Goal: Task Accomplishment & Management: Use online tool/utility

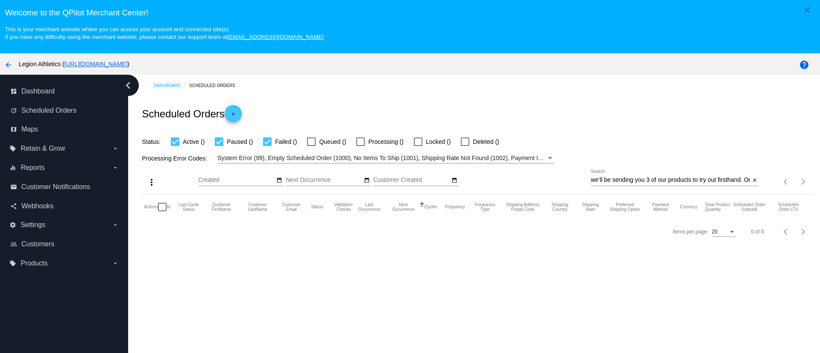
click at [655, 175] on div "we’ll be sending you 3 of our products to try out firsthand. Once you’ve had th…" at bounding box center [670, 178] width 159 height 17
click at [655, 178] on input "we’ll be sending you 3 of our products to try out firsthand. Once you’ve had th…" at bounding box center [670, 180] width 159 height 7
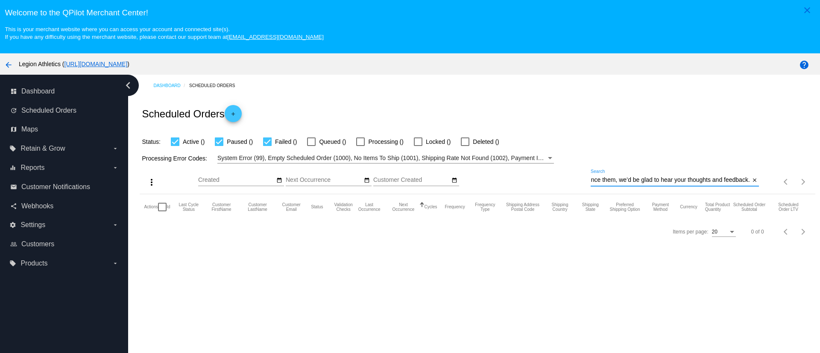
click at [655, 178] on input "we’ll be sending you 3 of our products to try out firsthand. Once you’ve had th…" at bounding box center [670, 180] width 159 height 7
paste input "[EMAIL_ADDRESS][DOMAIN_NAME]"
type input "[EMAIL_ADDRESS][DOMAIN_NAME]"
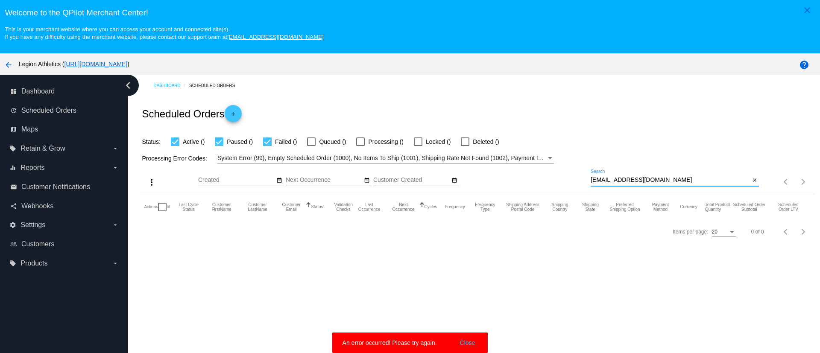
click at [276, 244] on div "Items per page: 20 0 of 0" at bounding box center [478, 232] width 676 height 24
click at [464, 343] on button "Close" at bounding box center [468, 343] width 21 height 9
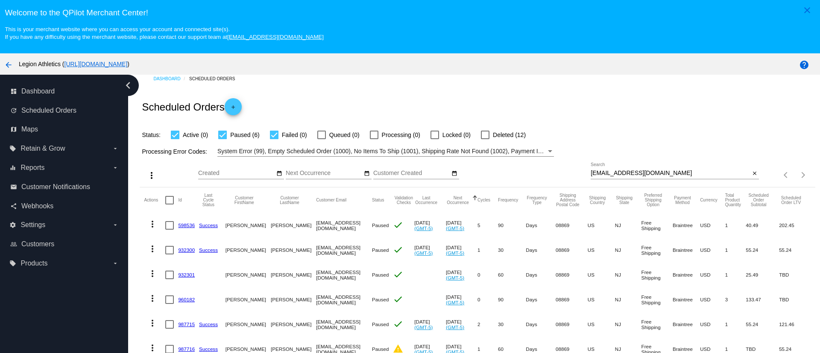
scroll to position [17, 0]
